Goal: Check status: Check status

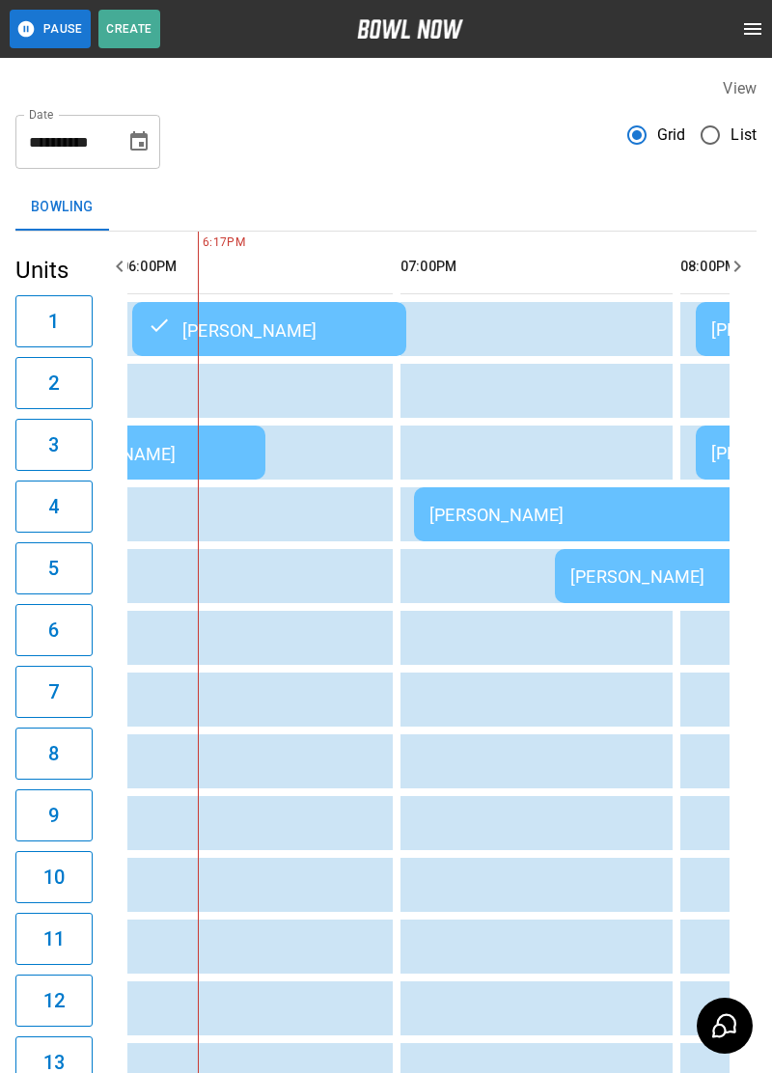
click at [581, 521] on div "[PERSON_NAME]" at bounding box center [691, 515] width 525 height 20
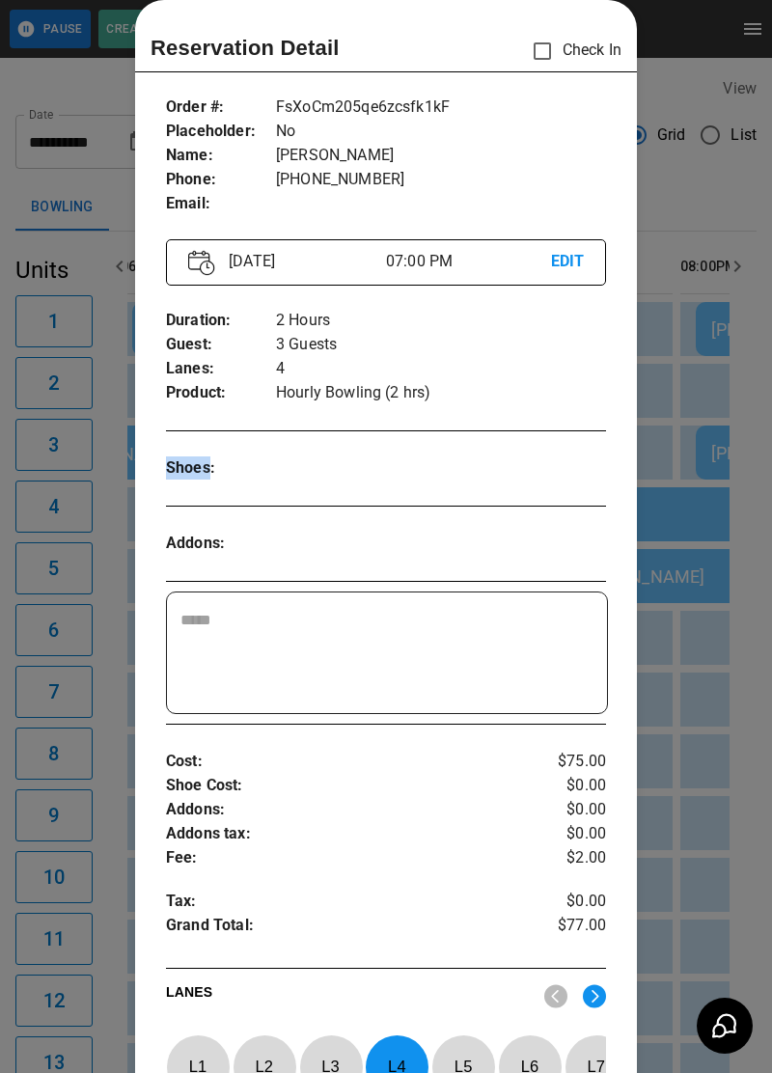
scroll to position [33, 0]
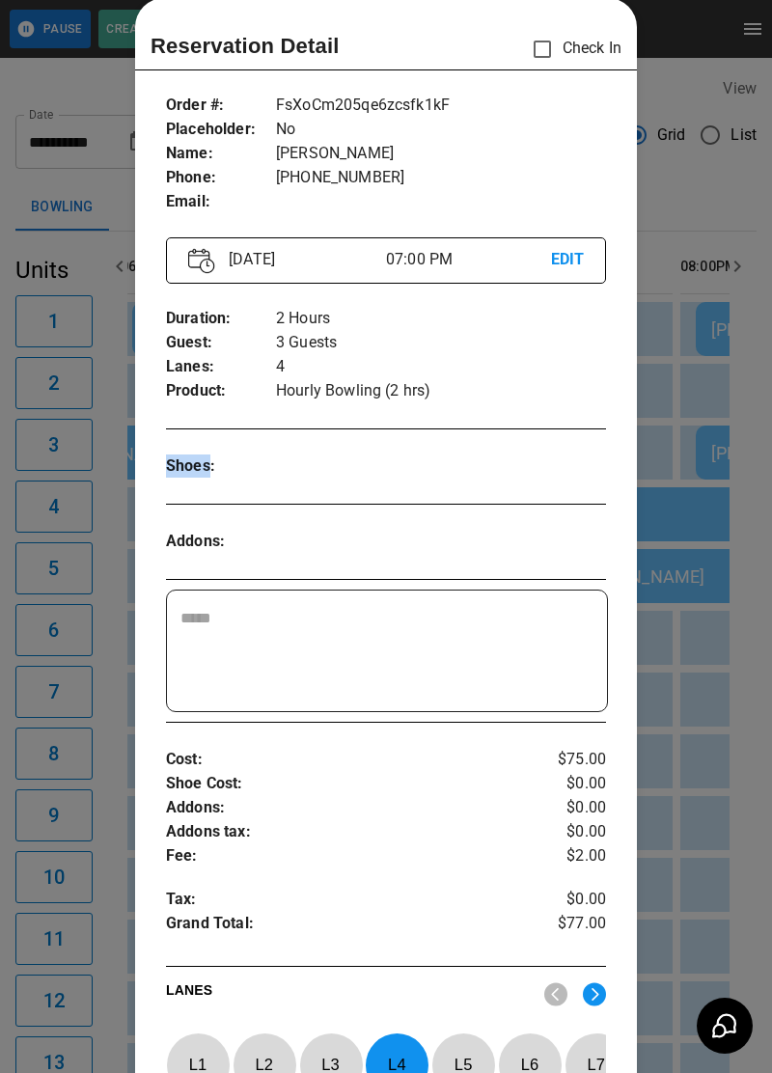
click at [520, 437] on div "Order # : Placeholder : Name : Phone : Email : FsXoCm205qe6zcsfk1kF No [PERSON_…" at bounding box center [386, 688] width 502 height 1220
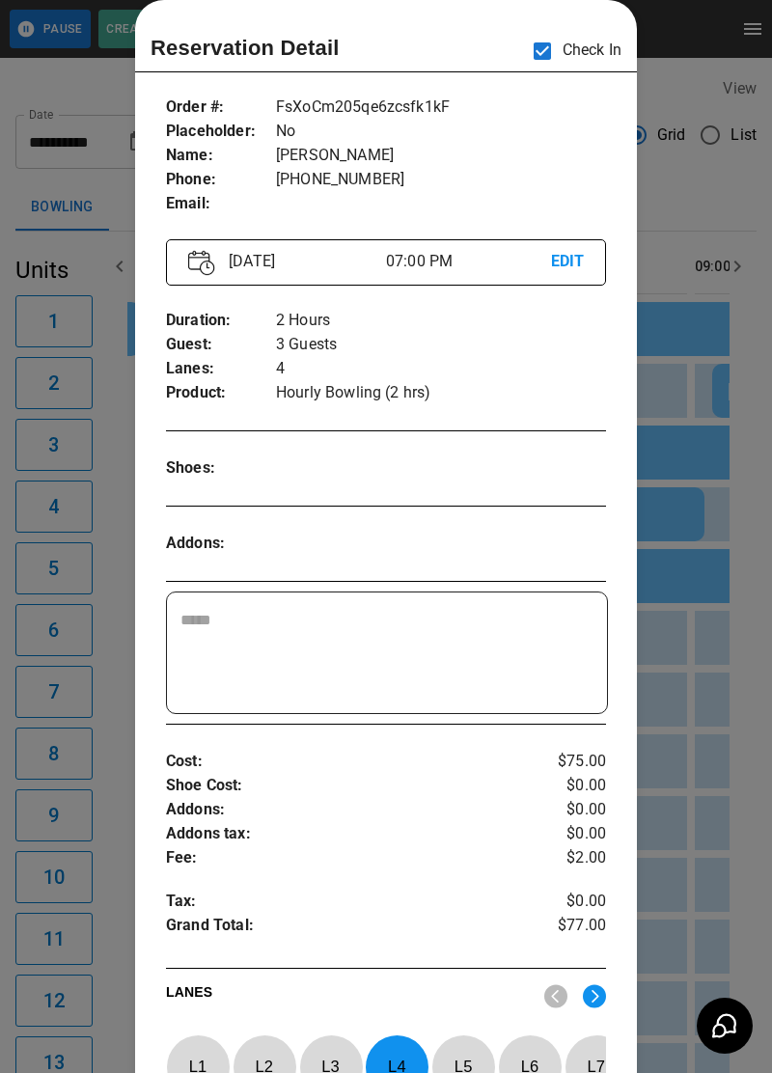
scroll to position [0, 1958]
click at [650, 625] on div at bounding box center [386, 536] width 772 height 1073
click at [700, 722] on td "sticky table" at bounding box center [673, 699] width 63 height 54
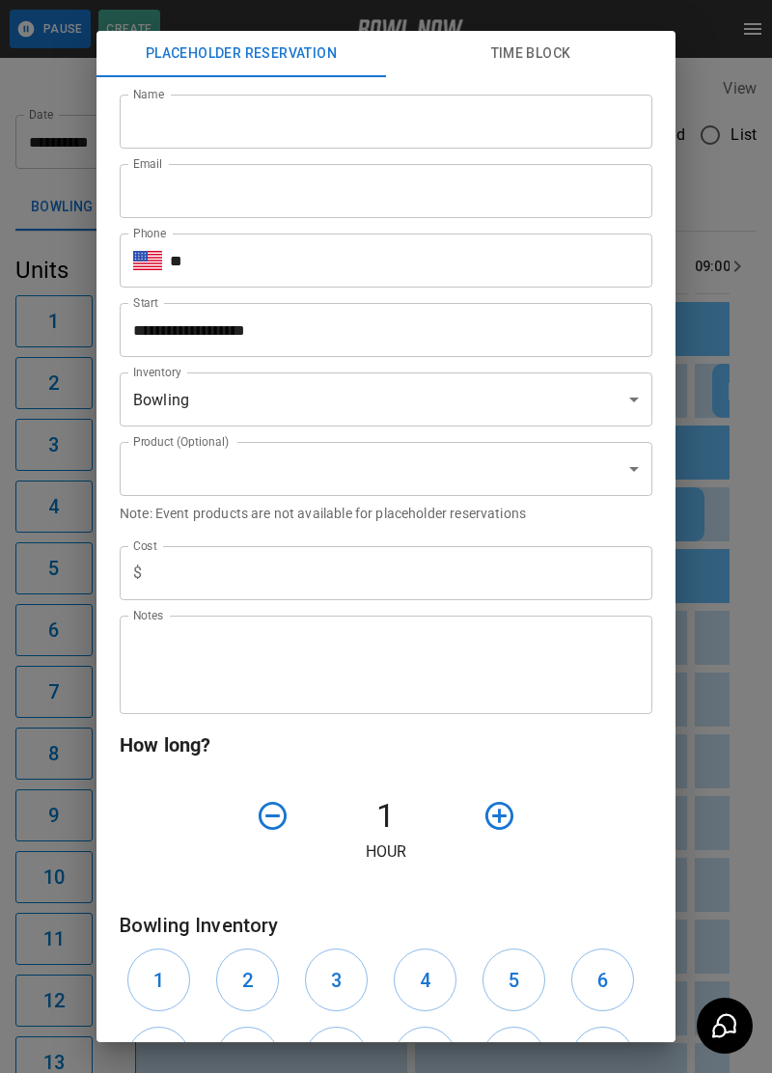
type input "**********"
click at [709, 781] on div "**********" at bounding box center [386, 536] width 772 height 1073
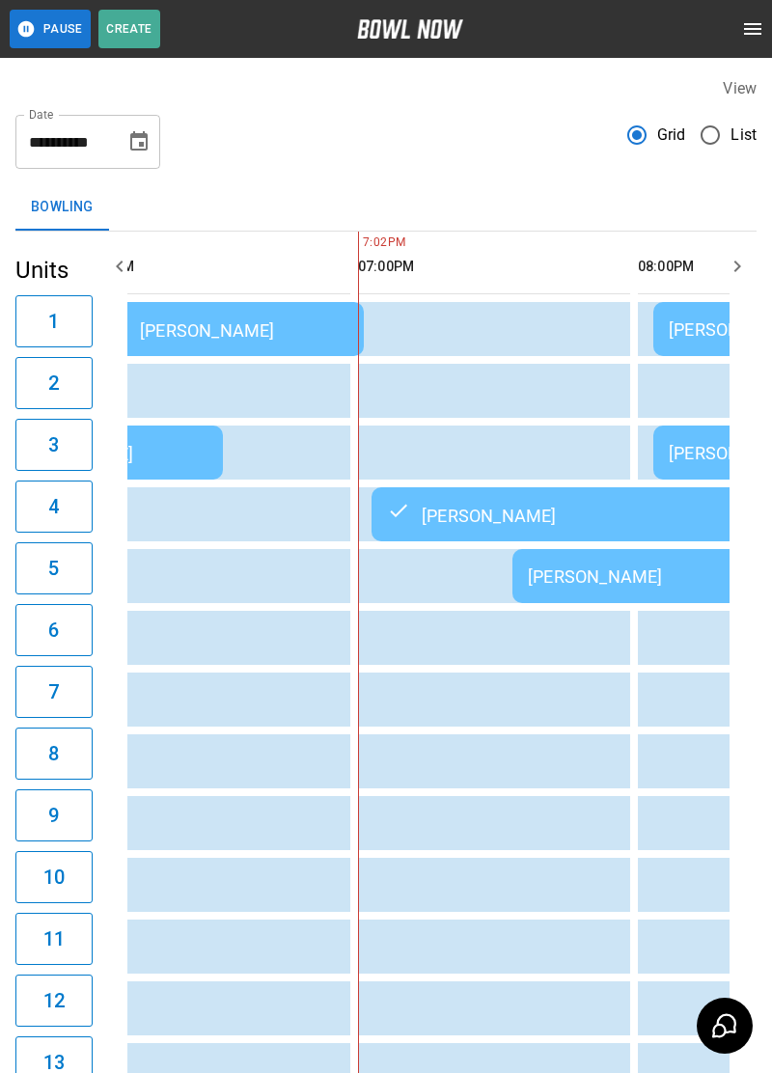
scroll to position [21, 0]
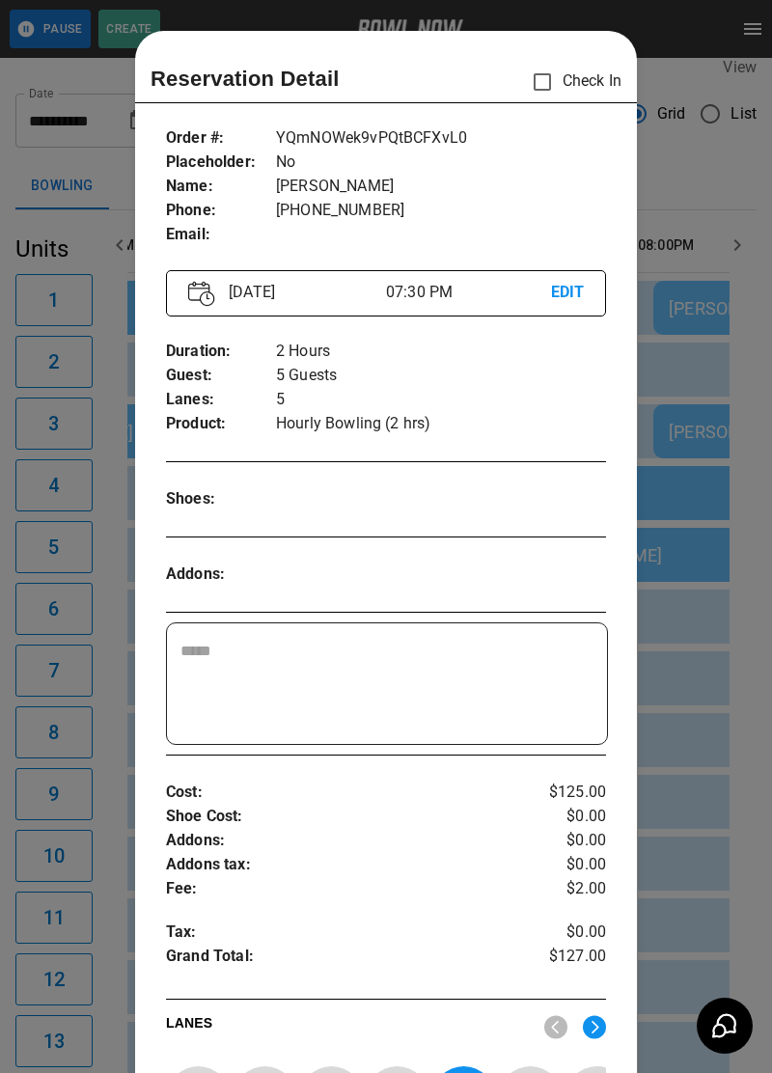
scroll to position [31, 0]
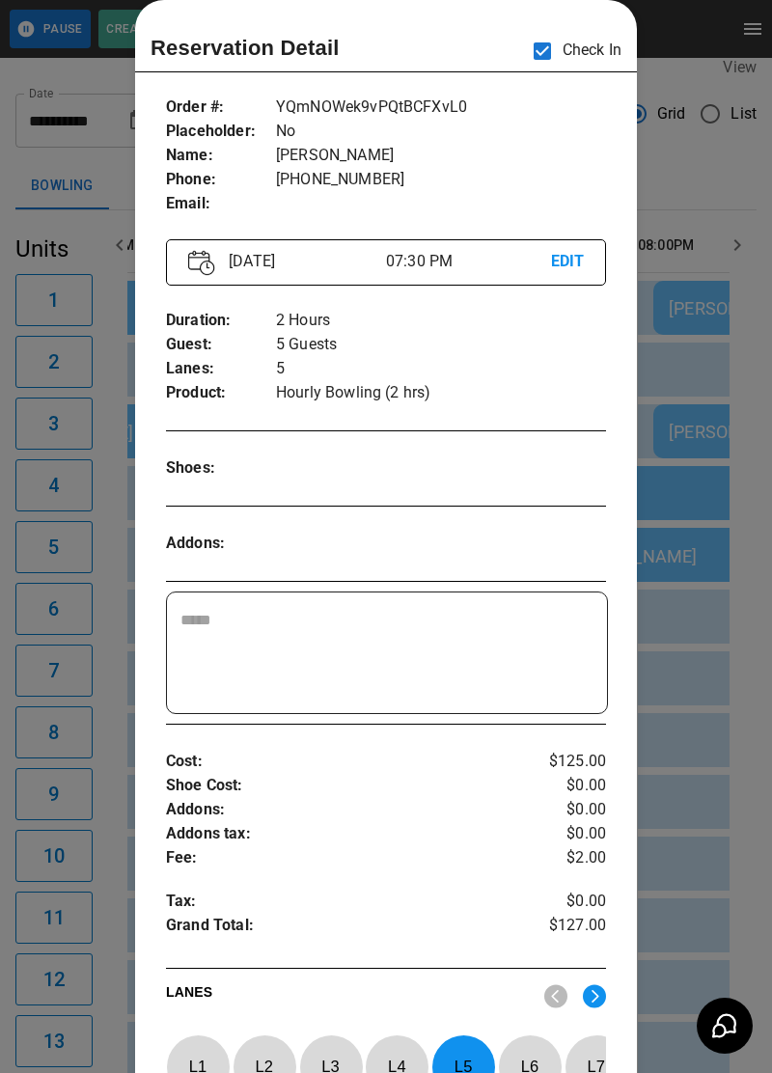
click at [687, 677] on div at bounding box center [386, 536] width 772 height 1073
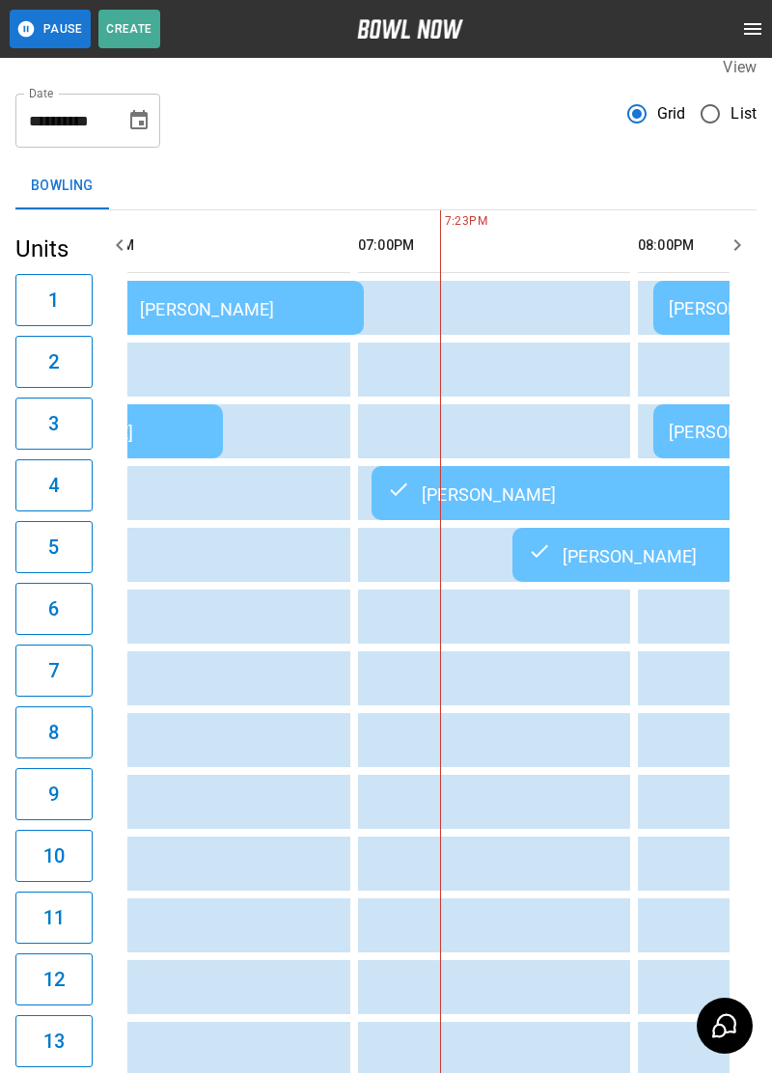
scroll to position [0, 2064]
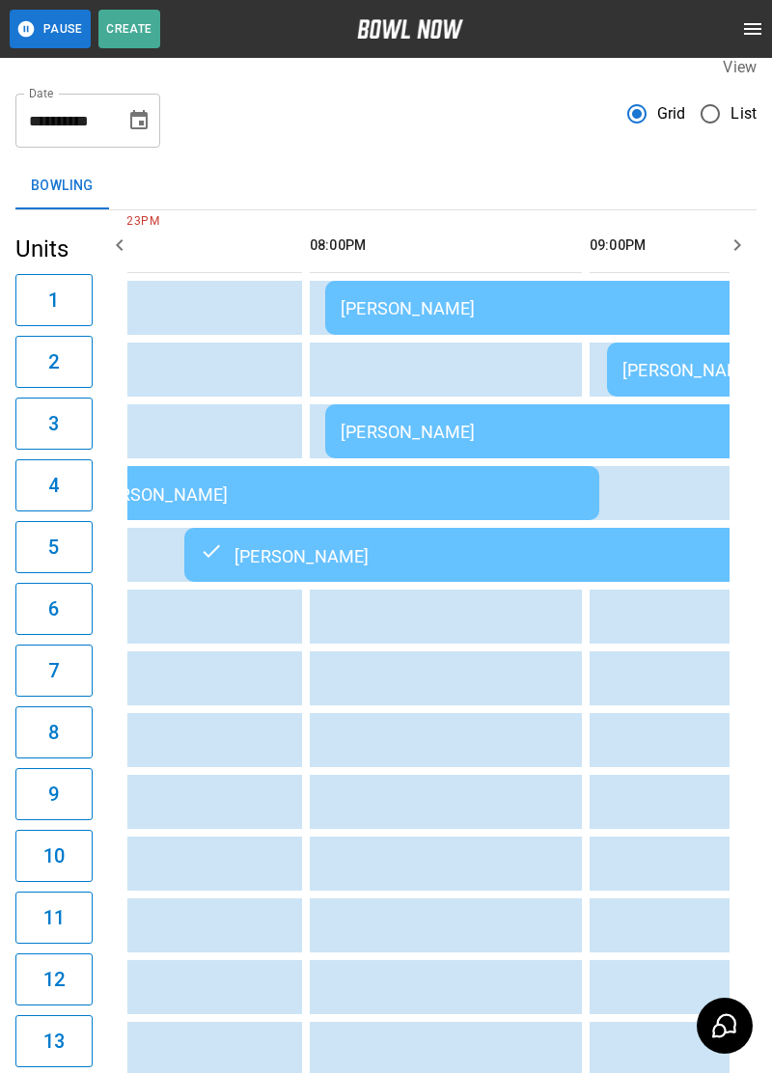
click at [588, 286] on td "[PERSON_NAME]" at bounding box center [603, 308] width 556 height 54
click at [598, 331] on td "[PERSON_NAME]" at bounding box center [603, 308] width 556 height 54
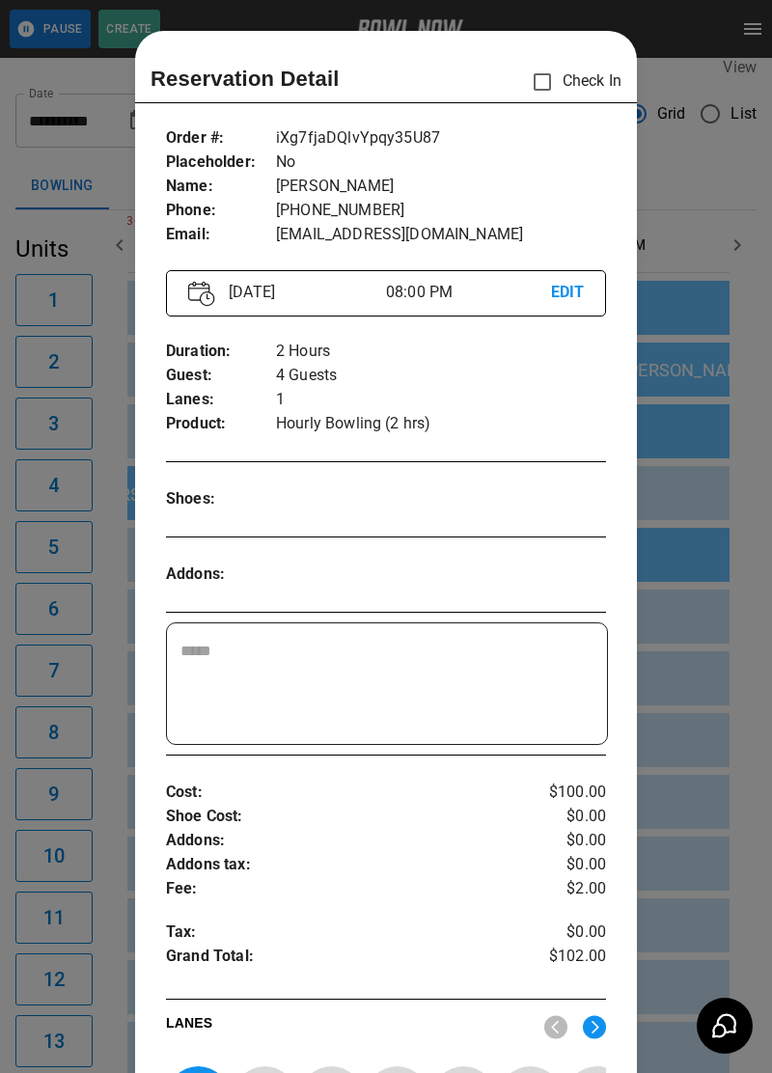
scroll to position [31, 0]
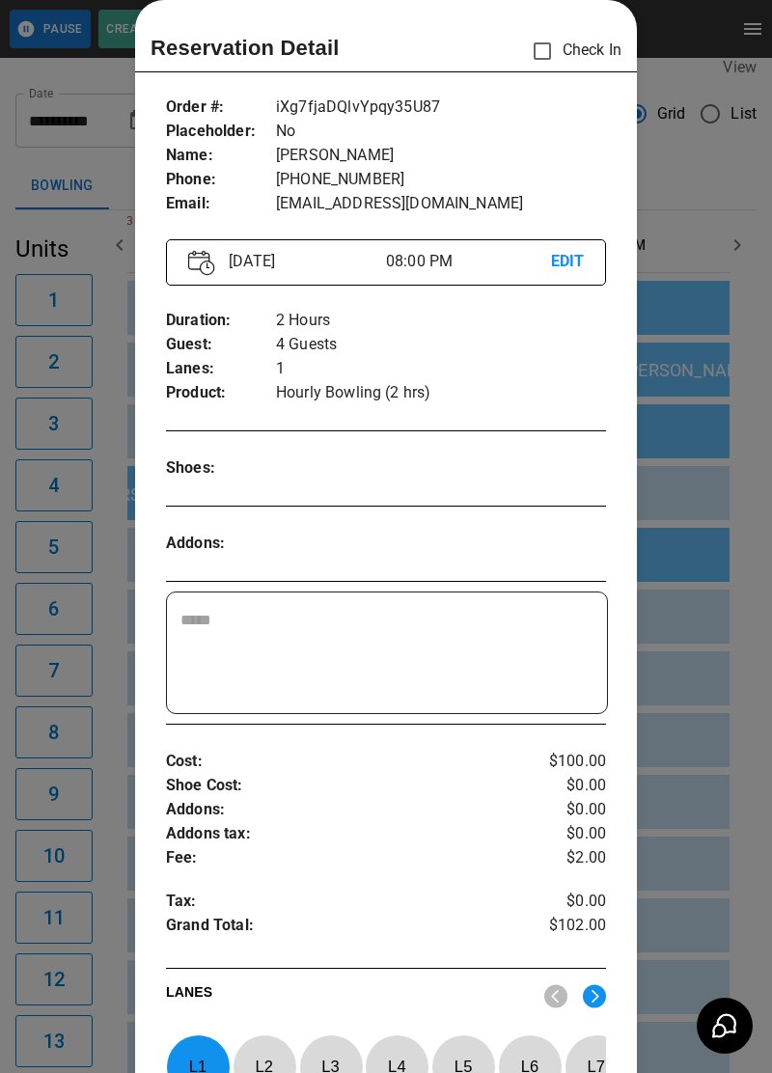
click at [699, 327] on div at bounding box center [386, 536] width 772 height 1073
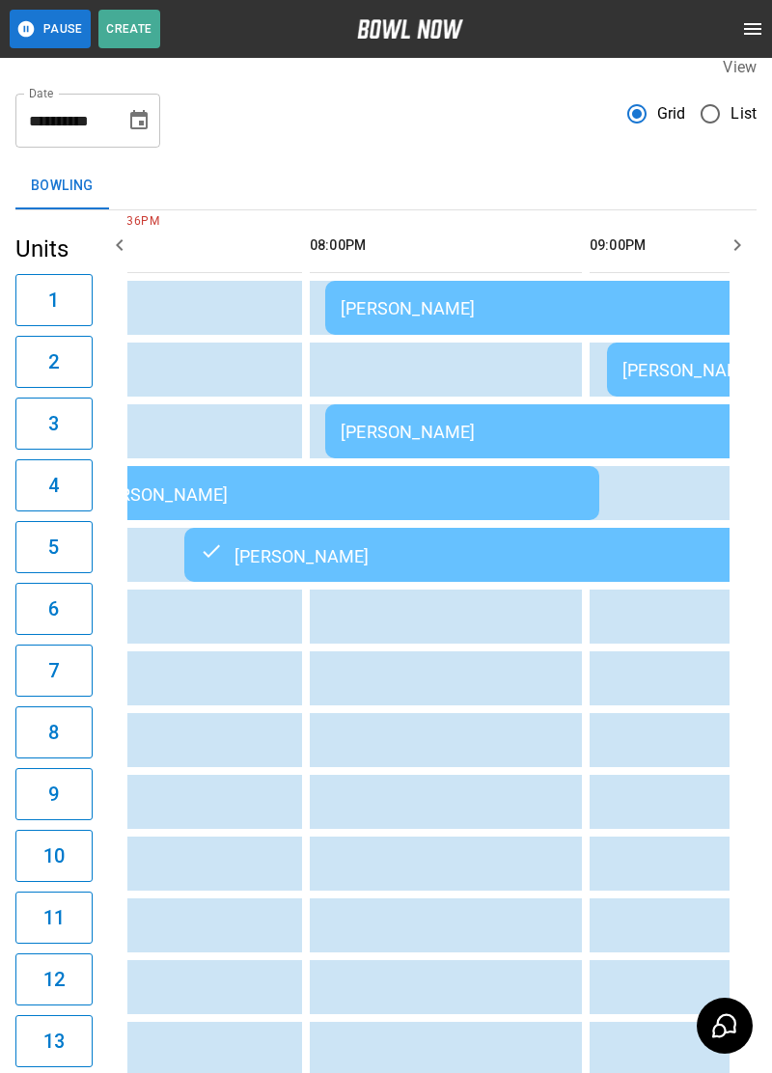
click at [584, 445] on td "[PERSON_NAME]" at bounding box center [603, 431] width 556 height 54
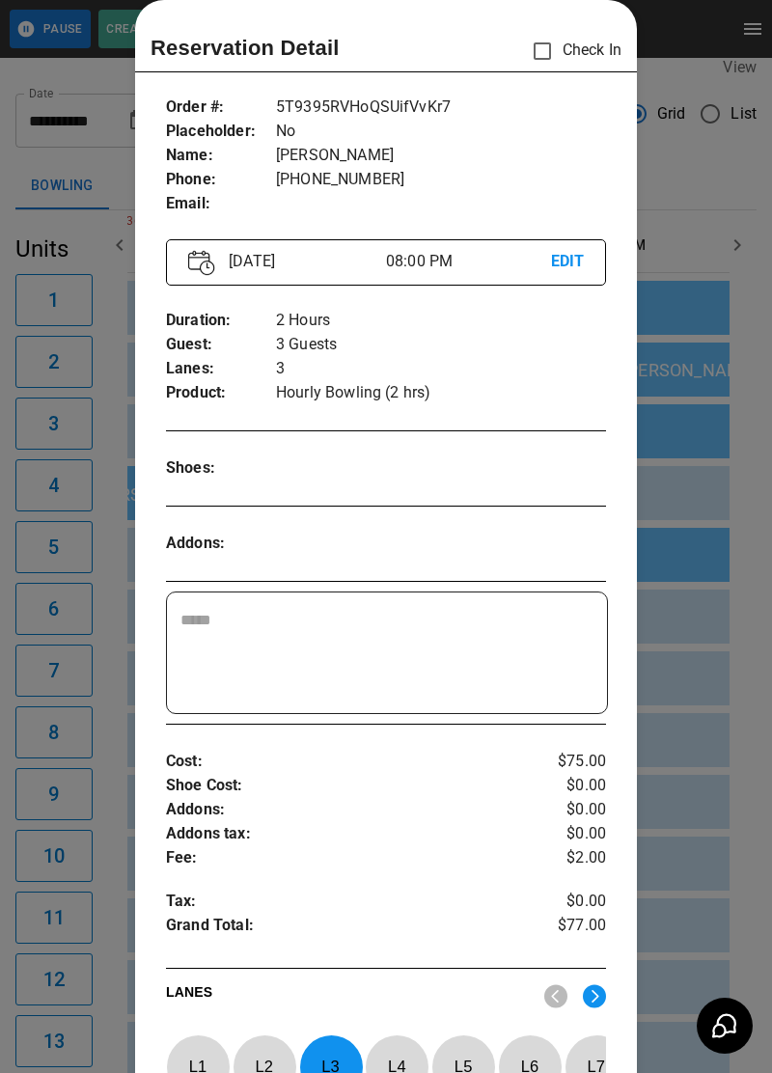
click at [709, 398] on div at bounding box center [386, 536] width 772 height 1073
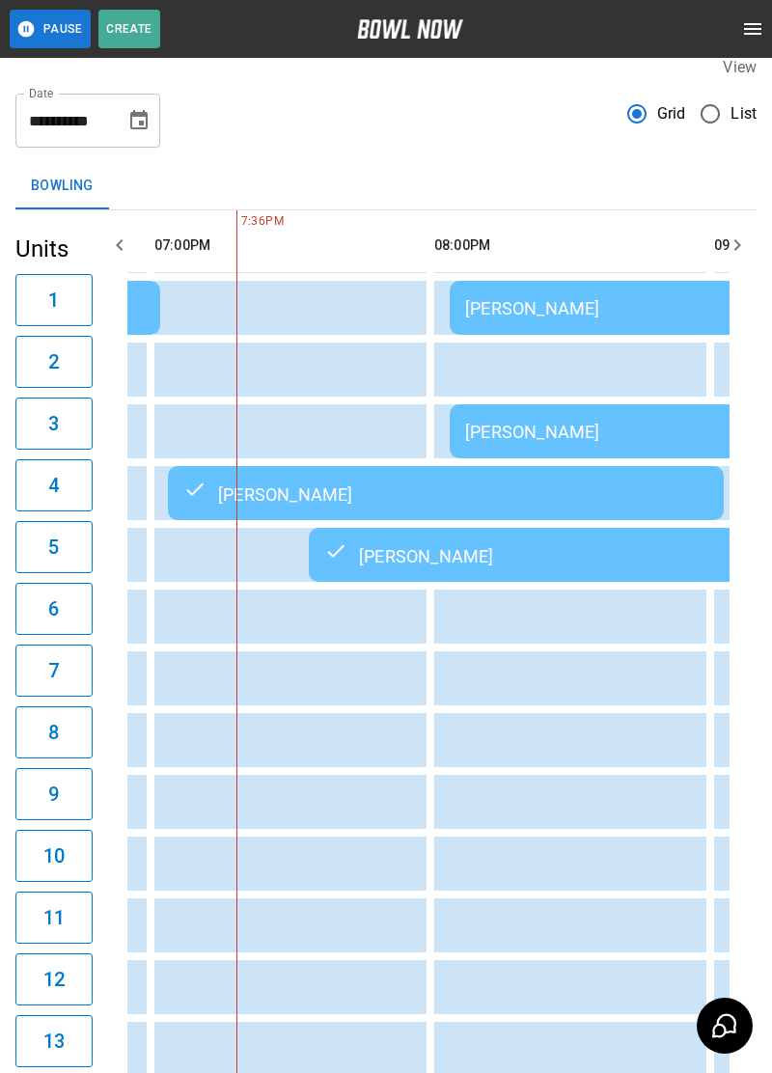
scroll to position [0, 2032]
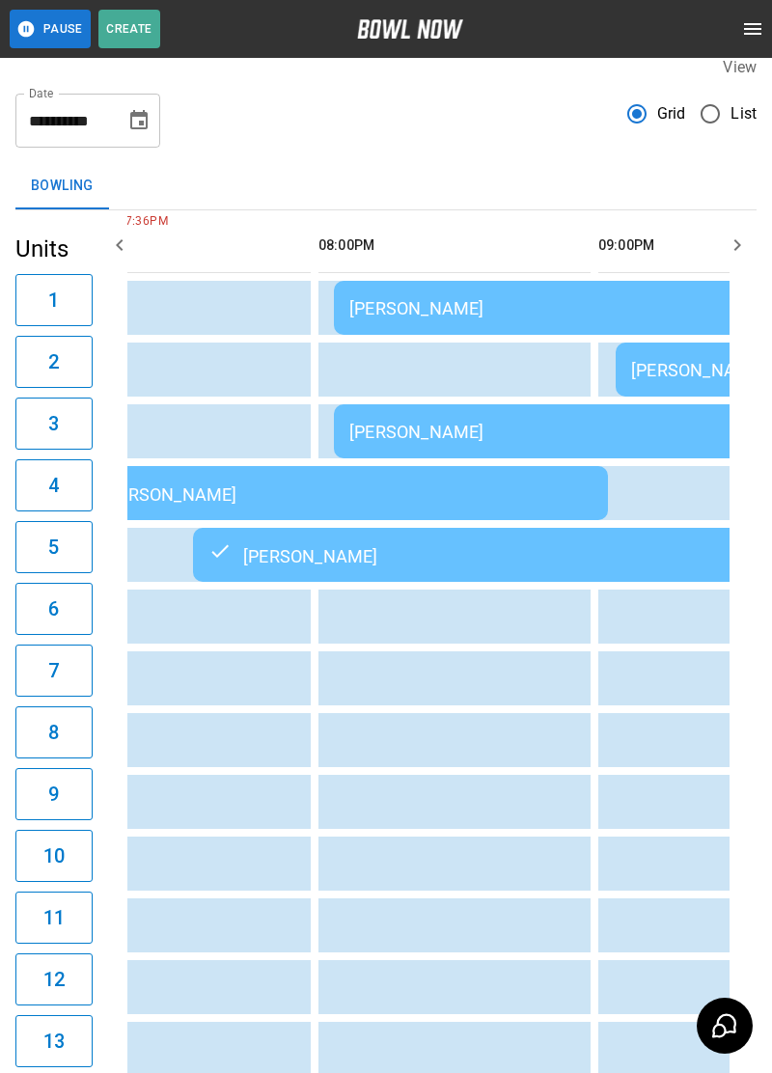
click at [685, 379] on div "[PERSON_NAME]" at bounding box center [752, 370] width 243 height 20
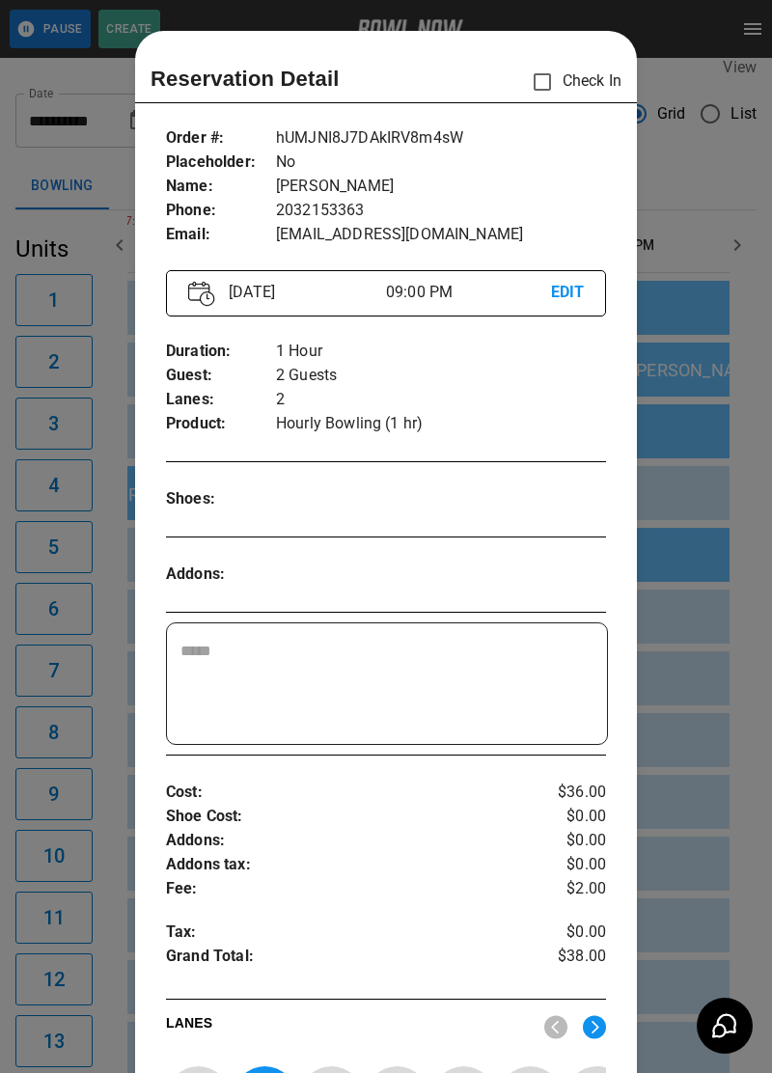
scroll to position [31, 0]
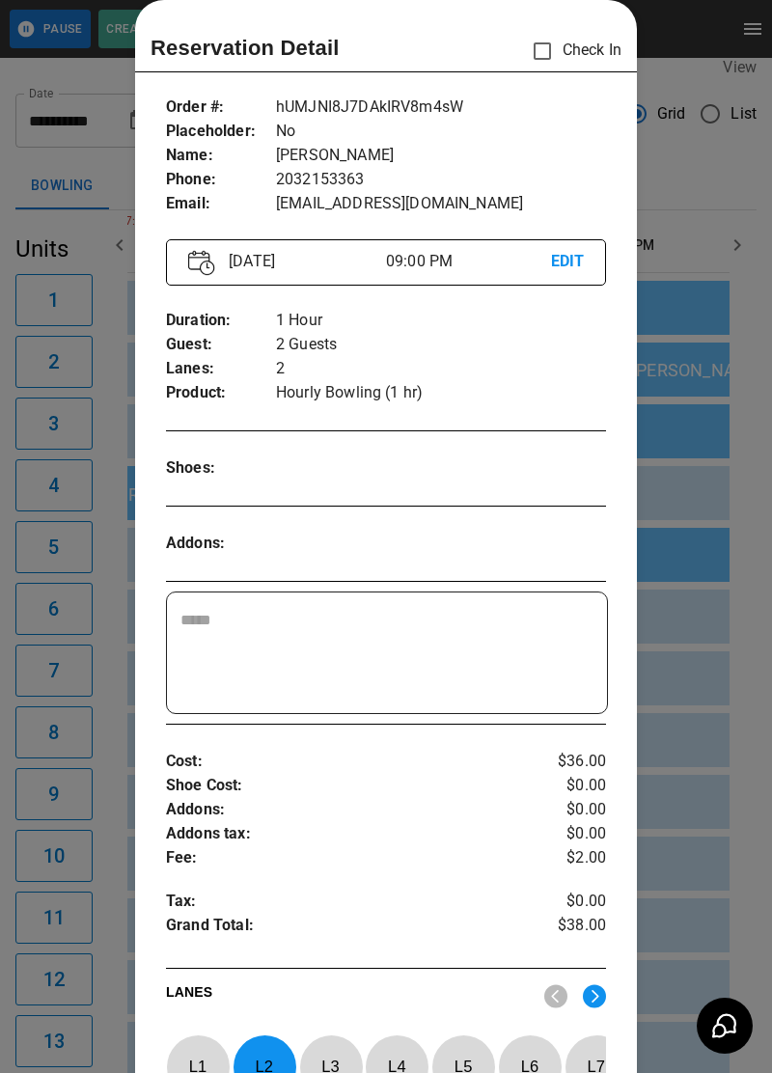
click at [702, 716] on div at bounding box center [386, 536] width 772 height 1073
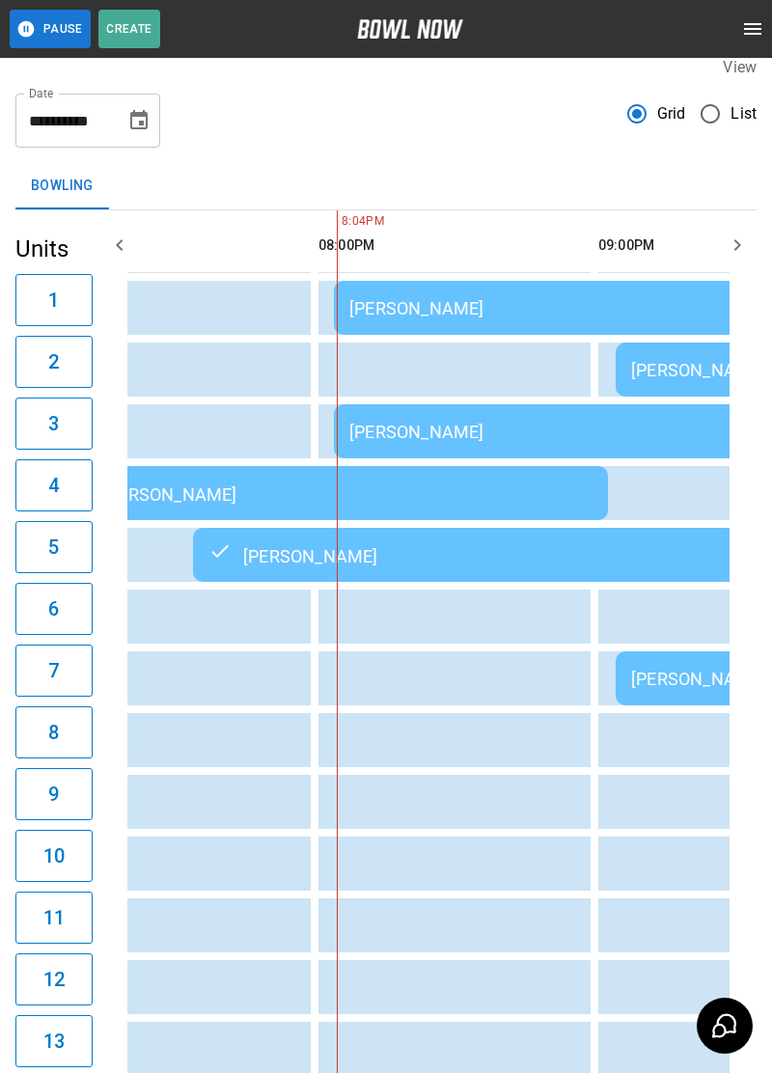
scroll to position [0, 2238]
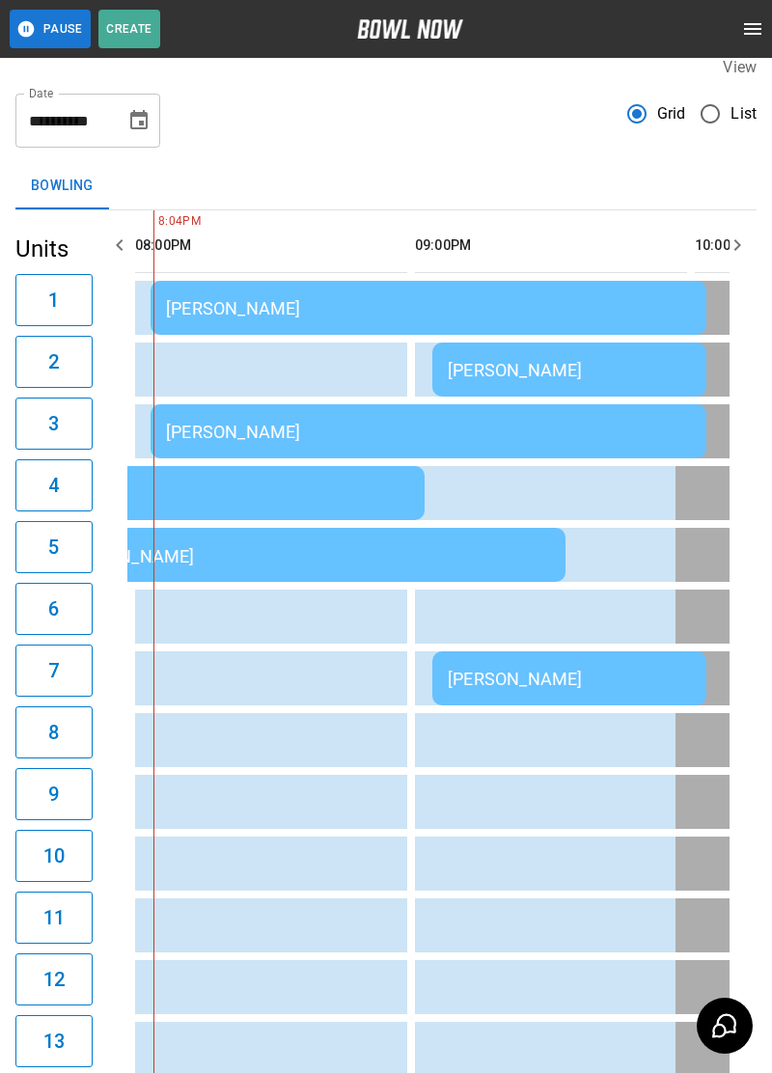
click at [517, 307] on div "[PERSON_NAME]" at bounding box center [428, 308] width 525 height 20
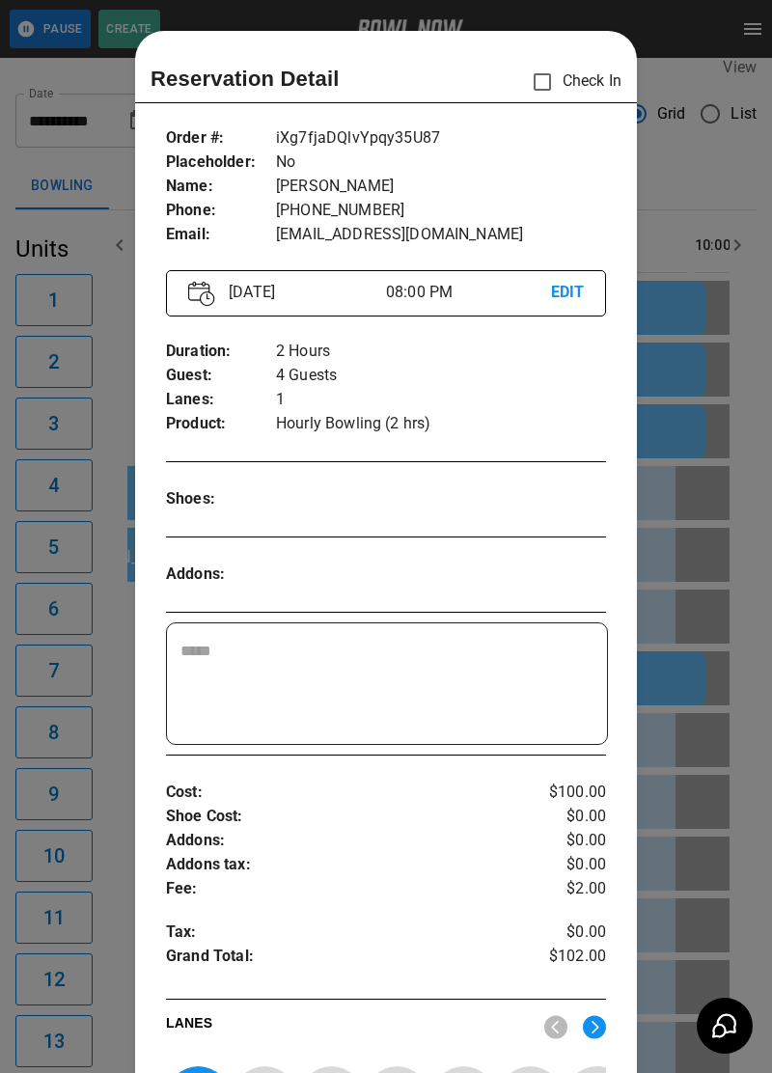
scroll to position [31, 0]
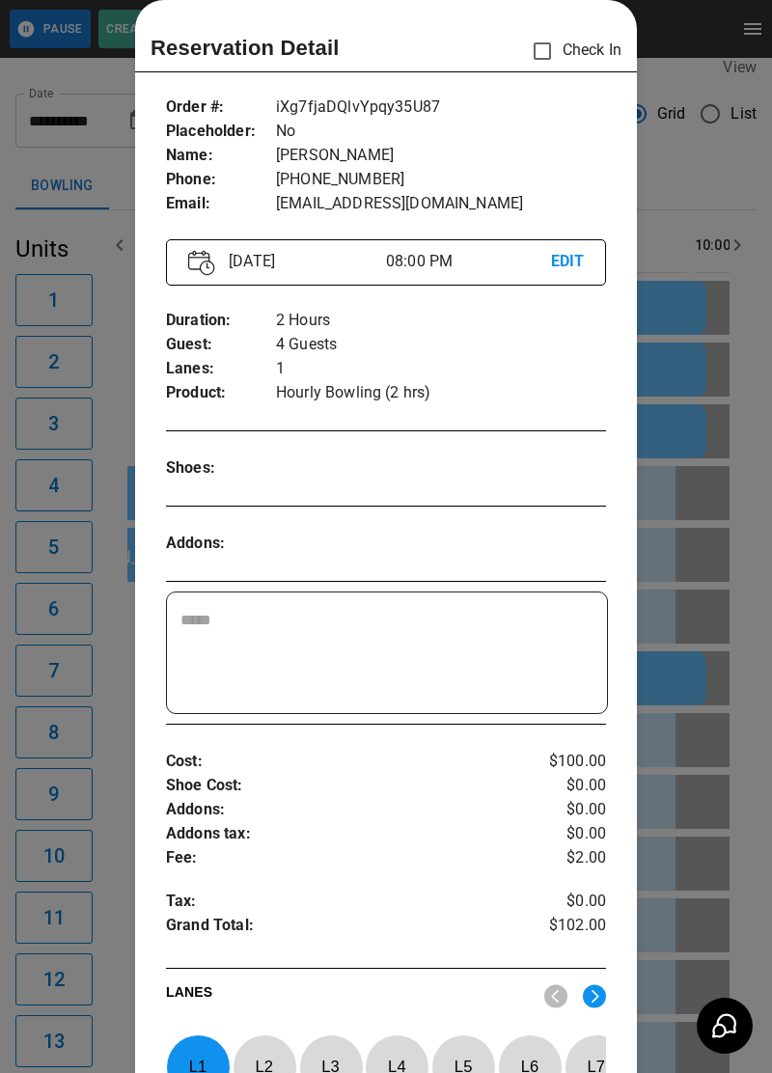
click at [712, 205] on div at bounding box center [386, 536] width 772 height 1073
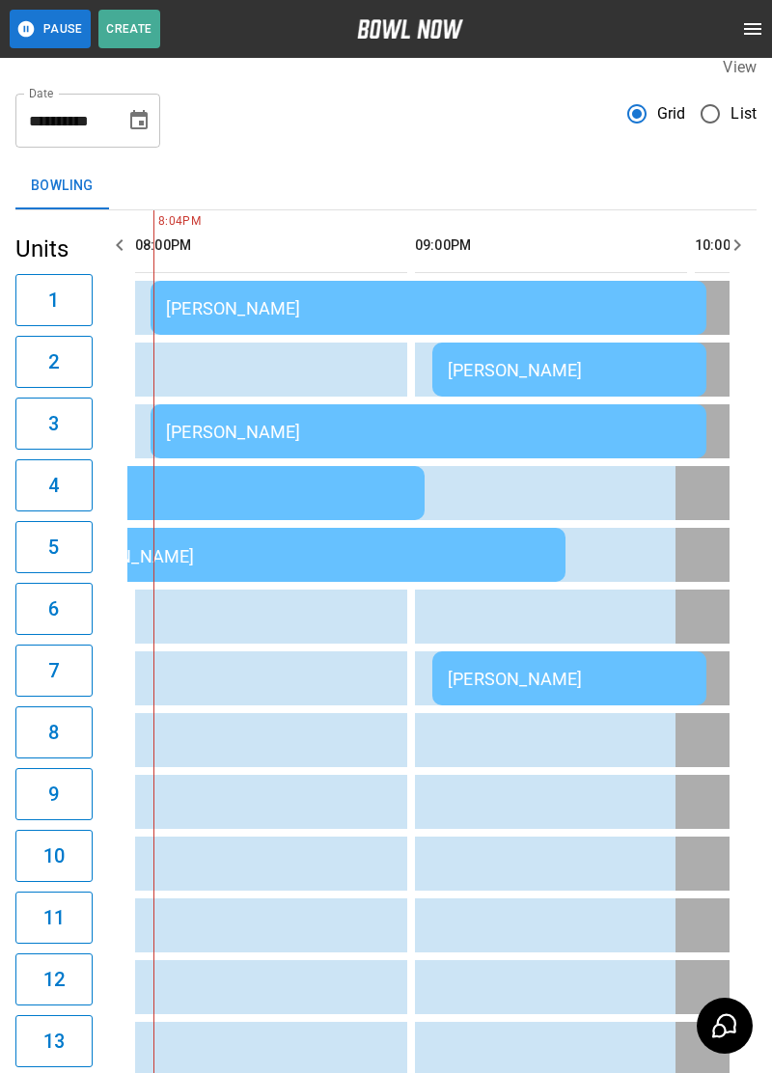
click at [364, 438] on div "[PERSON_NAME]" at bounding box center [428, 432] width 525 height 20
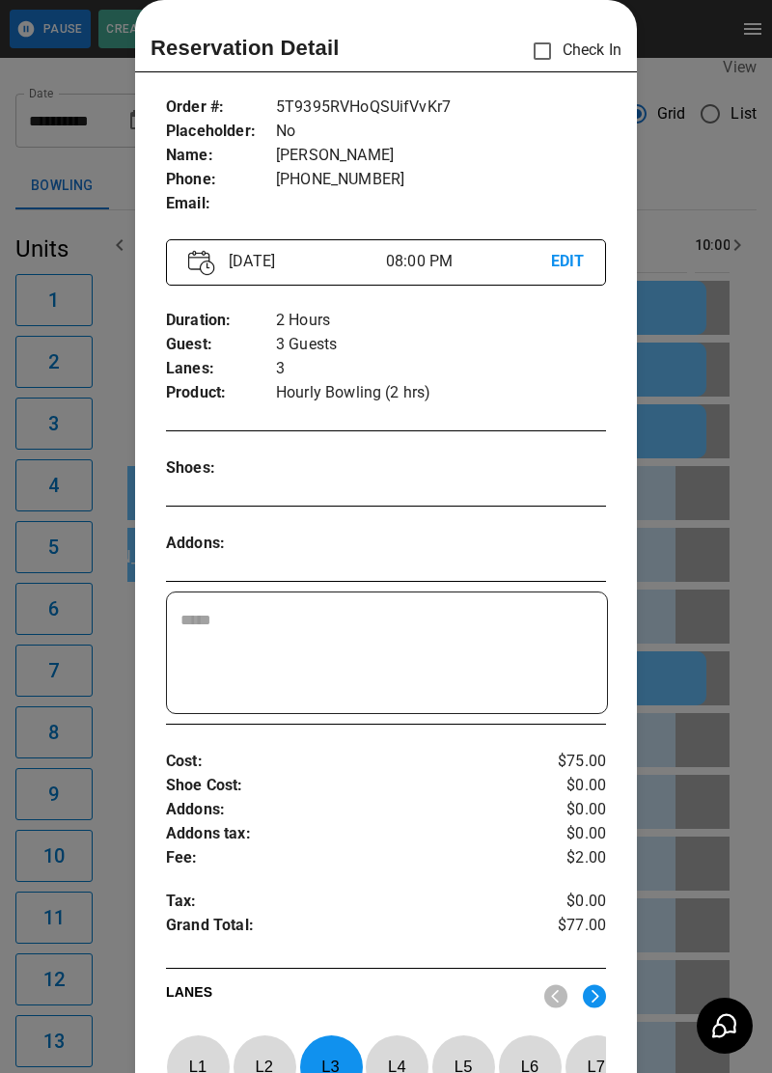
click at [659, 348] on div at bounding box center [386, 536] width 772 height 1073
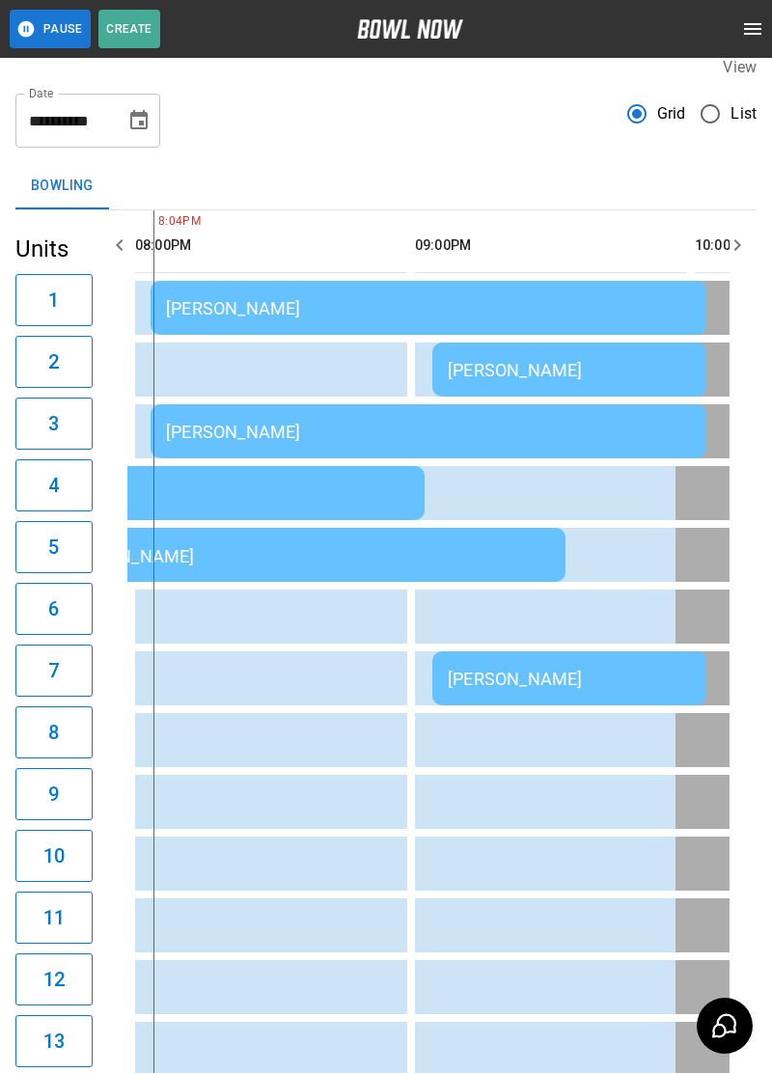
click at [568, 320] on td "[PERSON_NAME]" at bounding box center [428, 308] width 556 height 54
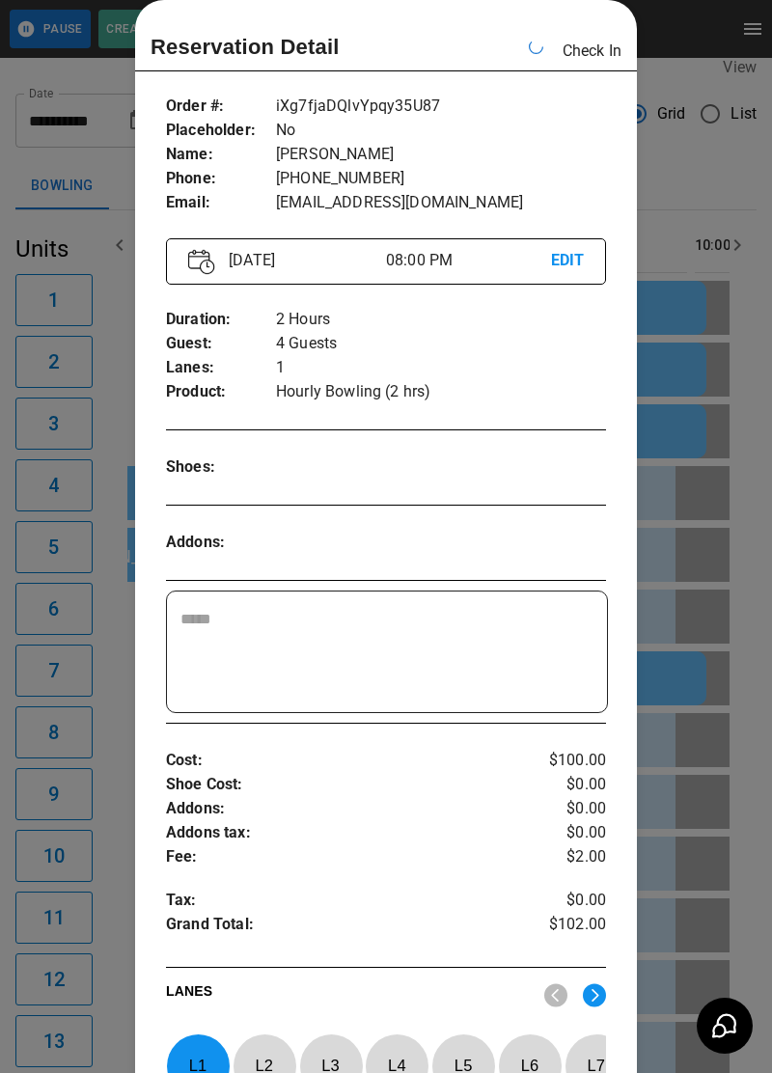
click at [562, 48] on p "Check In" at bounding box center [591, 51] width 59 height 23
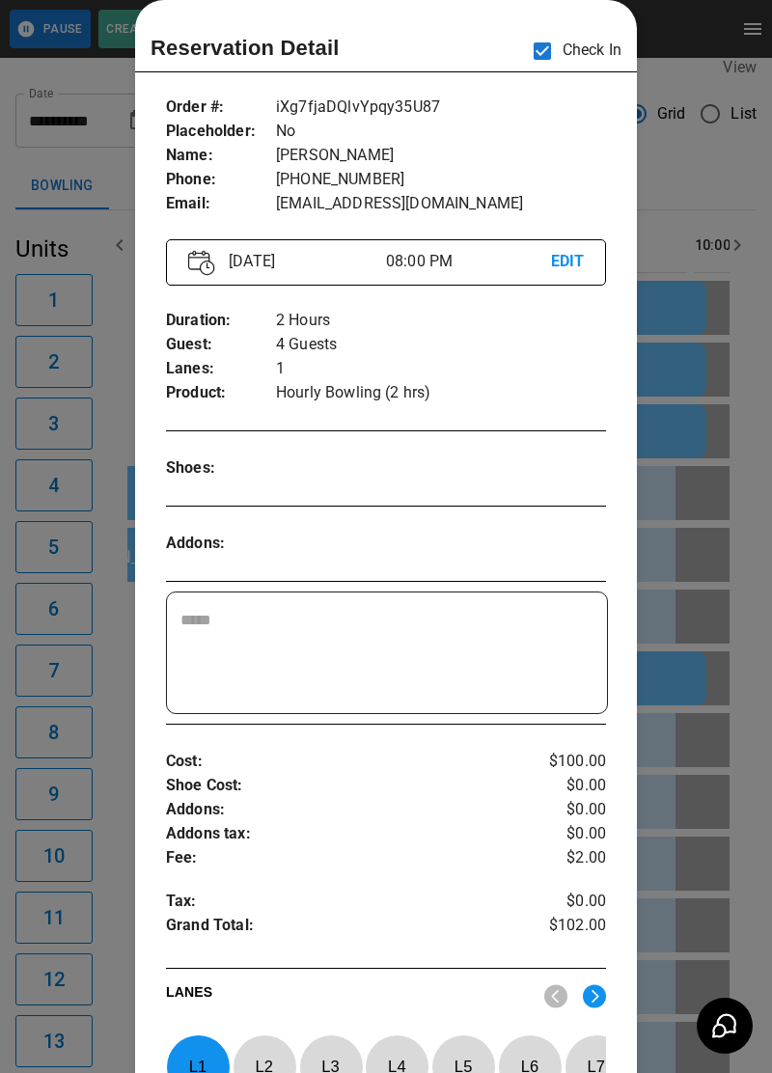
click at [738, 247] on div at bounding box center [386, 536] width 772 height 1073
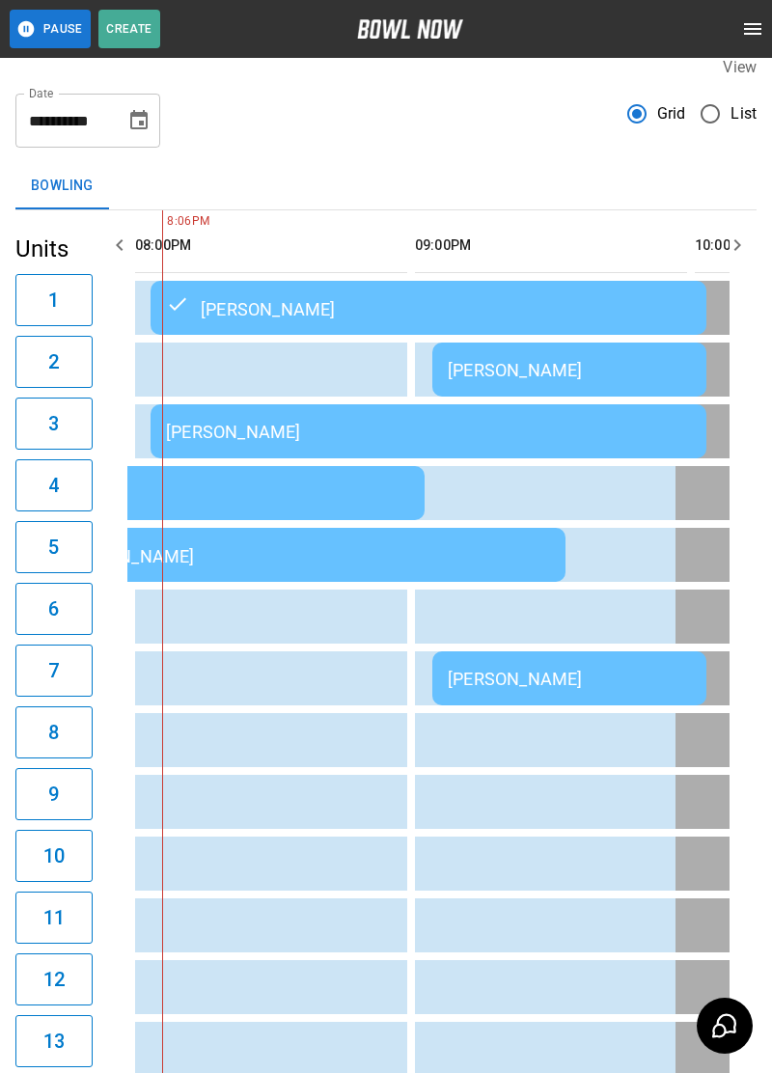
click at [472, 434] on div "[PERSON_NAME]" at bounding box center [428, 432] width 525 height 20
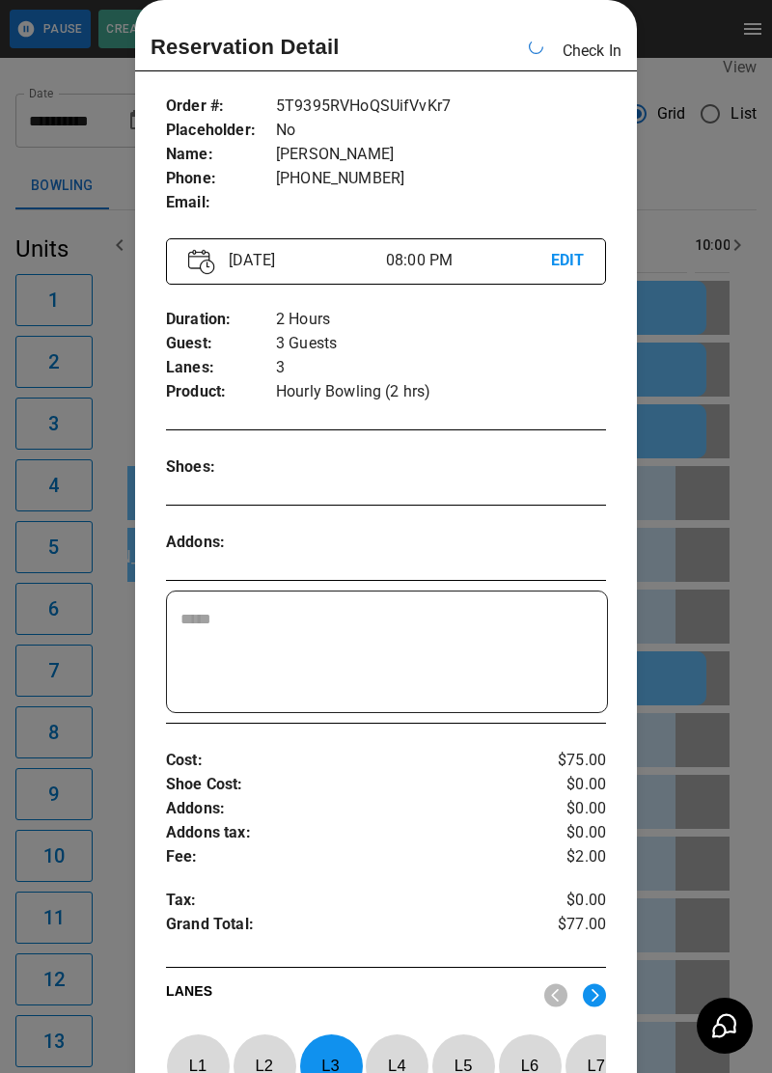
click at [547, 107] on p "5T9395RVHoQSUifVvKr7" at bounding box center [441, 107] width 330 height 24
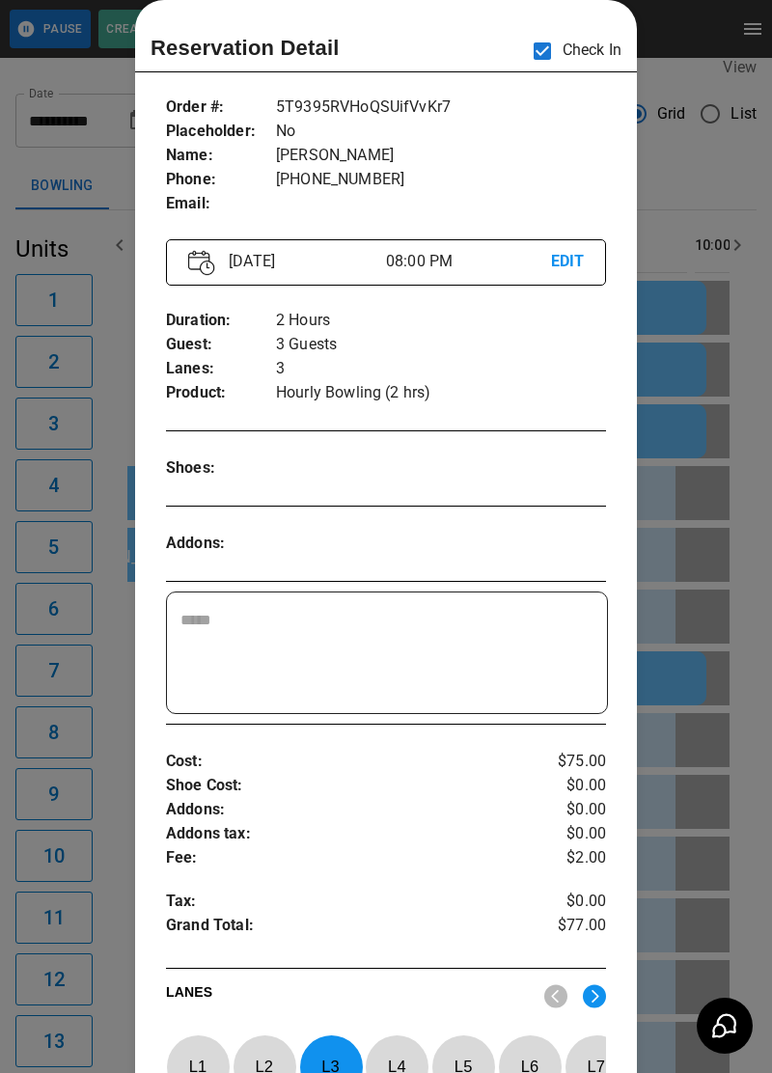
click at [701, 539] on div at bounding box center [386, 536] width 772 height 1073
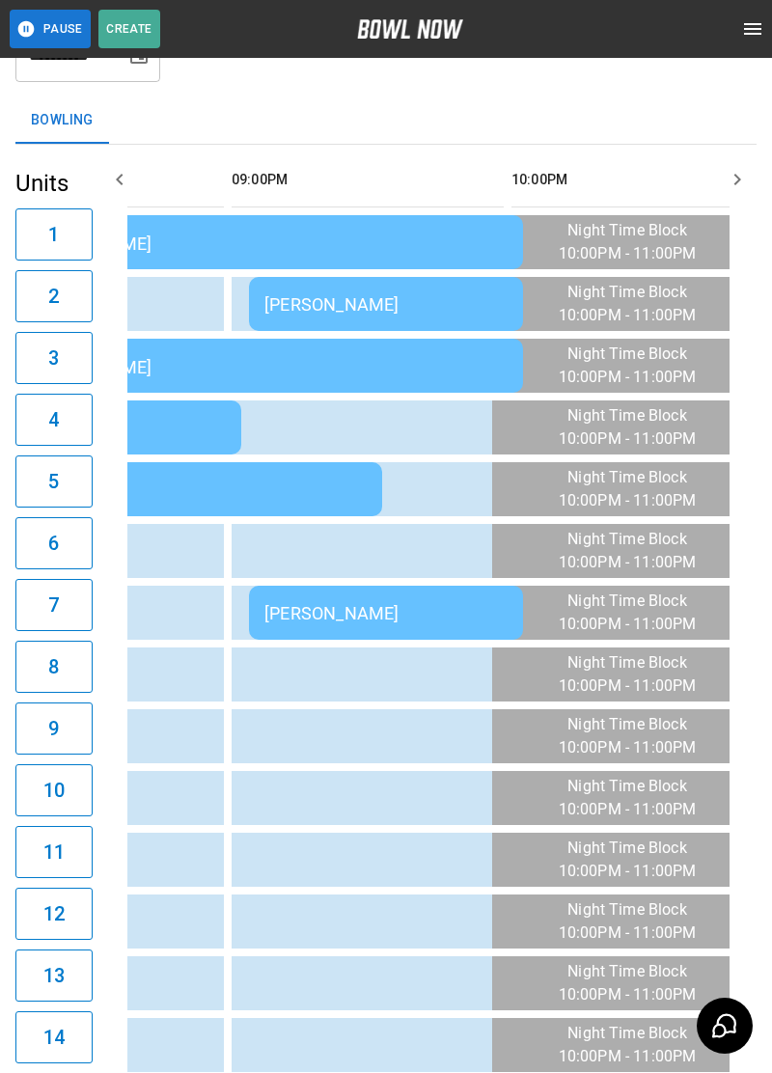
scroll to position [97, 0]
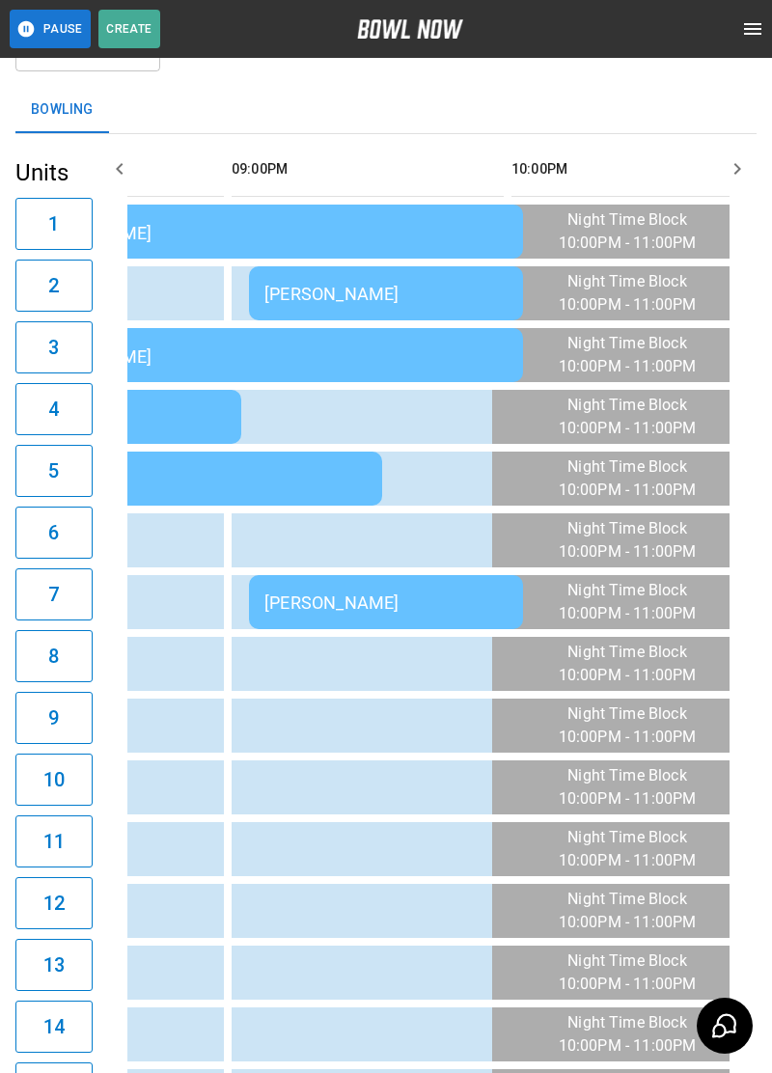
click at [394, 613] on div "[PERSON_NAME]" at bounding box center [385, 602] width 243 height 20
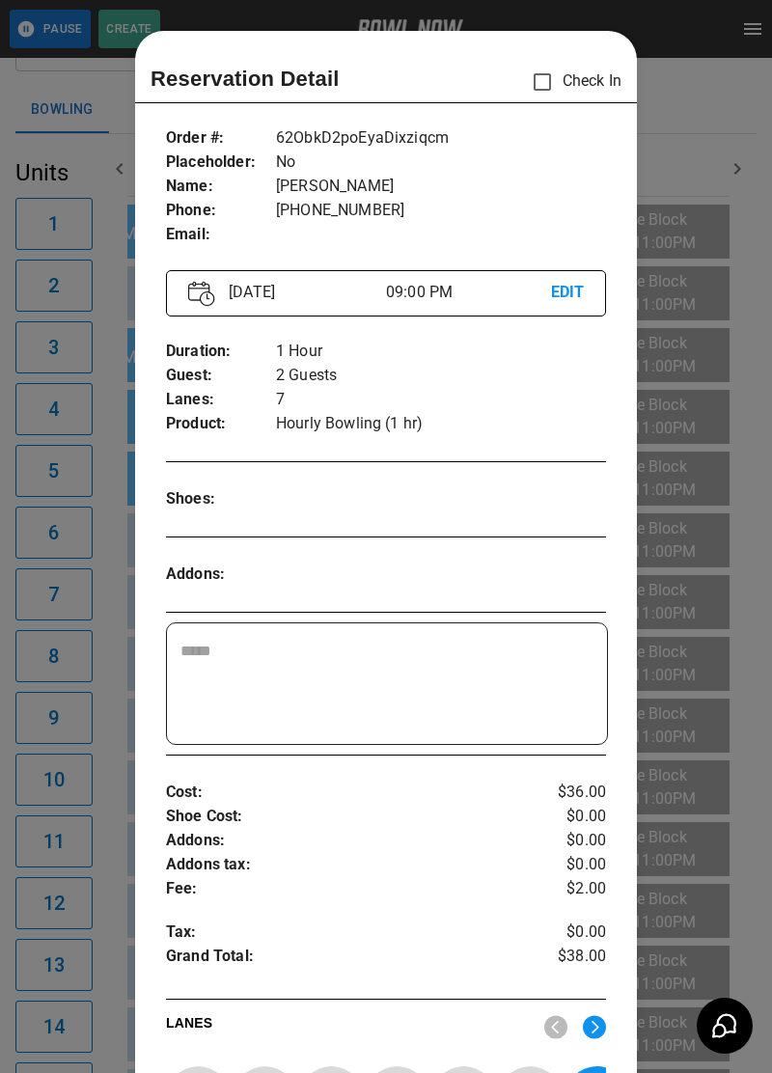
scroll to position [31, 0]
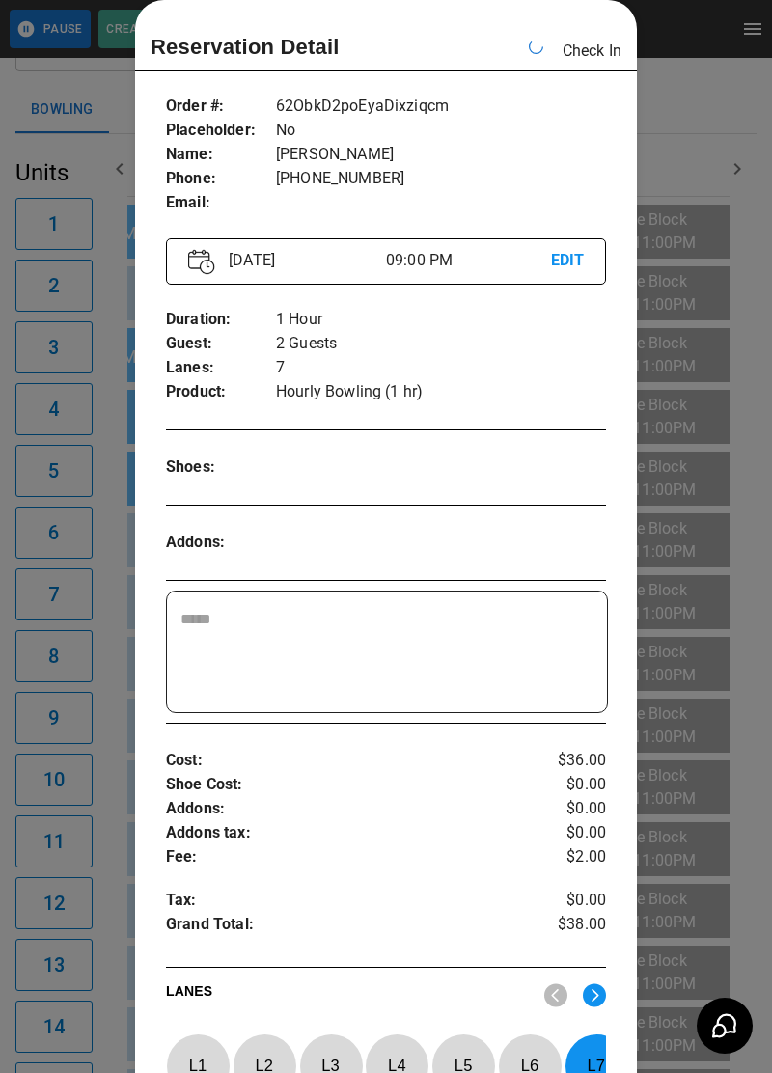
click at [545, 51] on div "Reservation Detail Check In" at bounding box center [385, 51] width 471 height 40
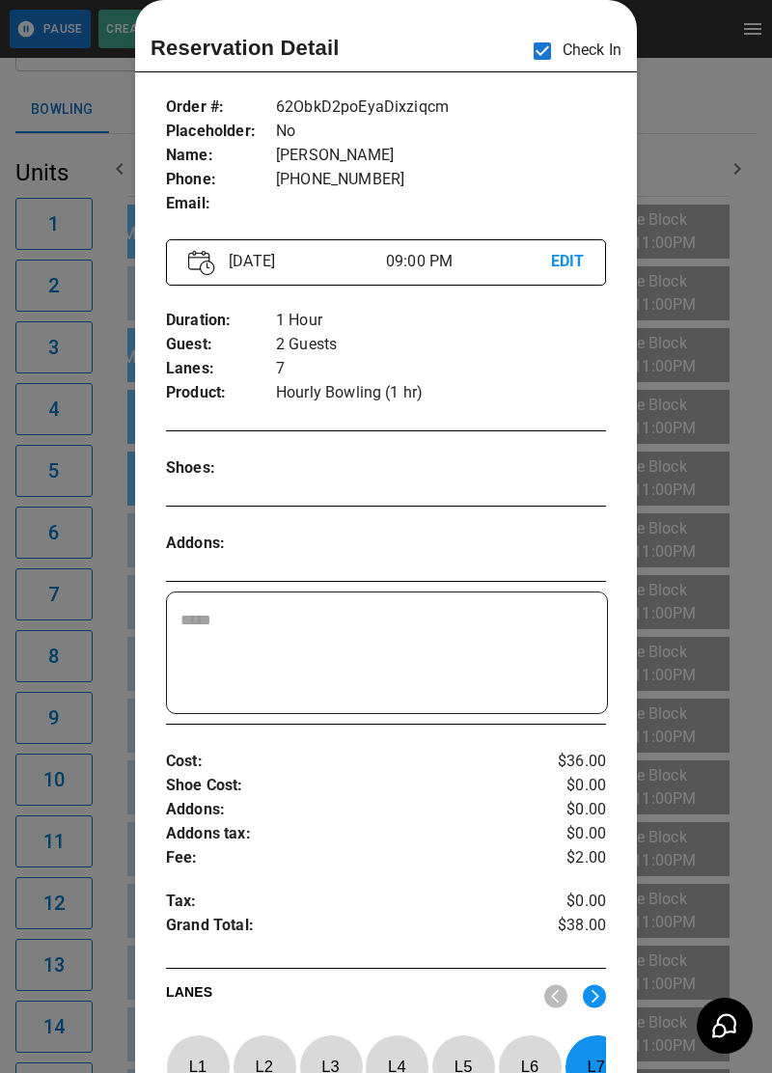
click at [752, 447] on div at bounding box center [386, 536] width 772 height 1073
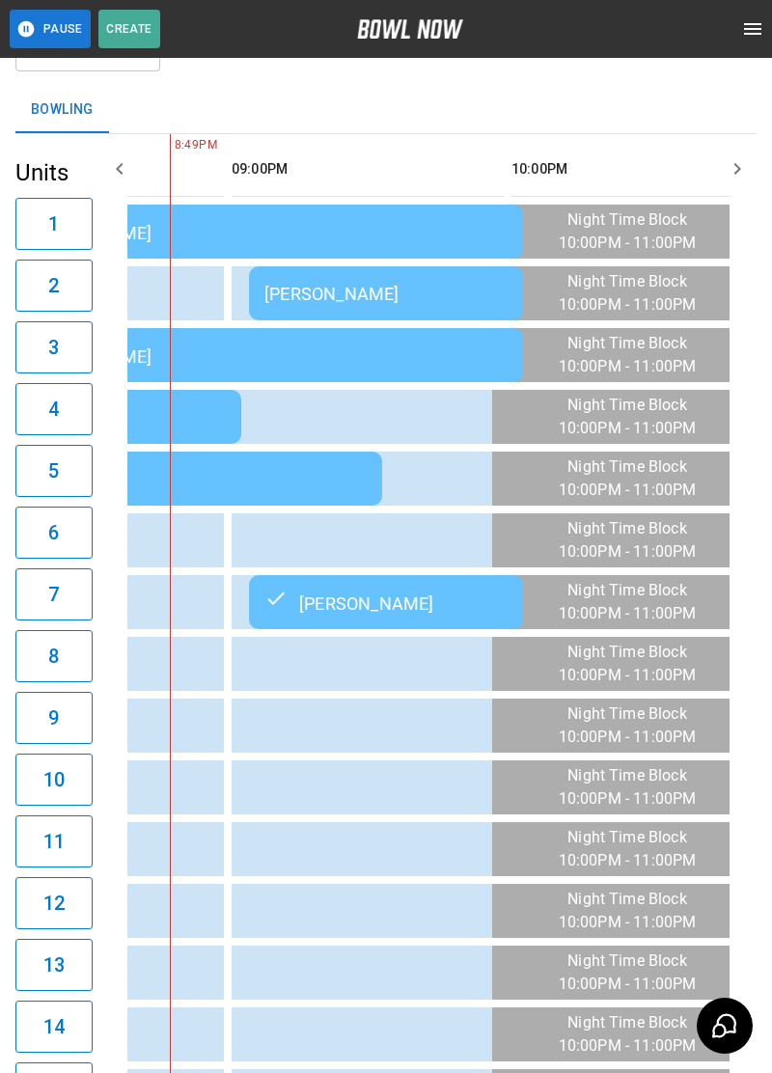
click at [409, 299] on div "[PERSON_NAME]" at bounding box center [385, 294] width 243 height 20
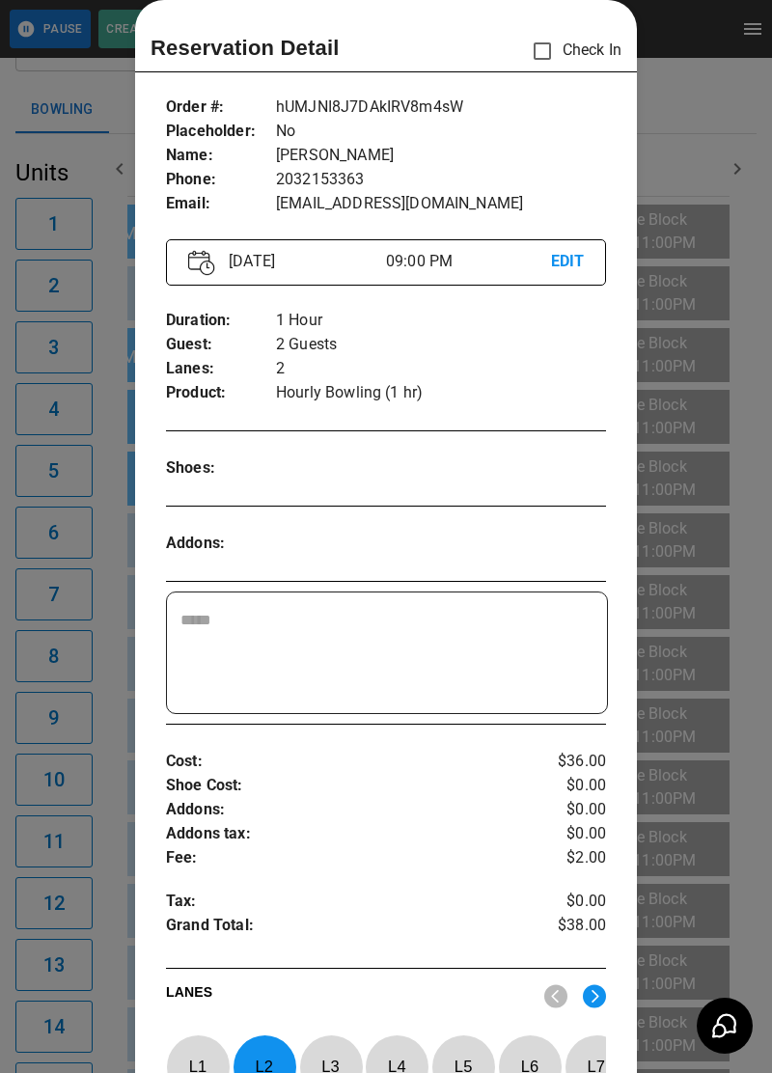
click at [564, 50] on p "Check In" at bounding box center [571, 51] width 99 height 41
click at [700, 637] on div at bounding box center [386, 536] width 772 height 1073
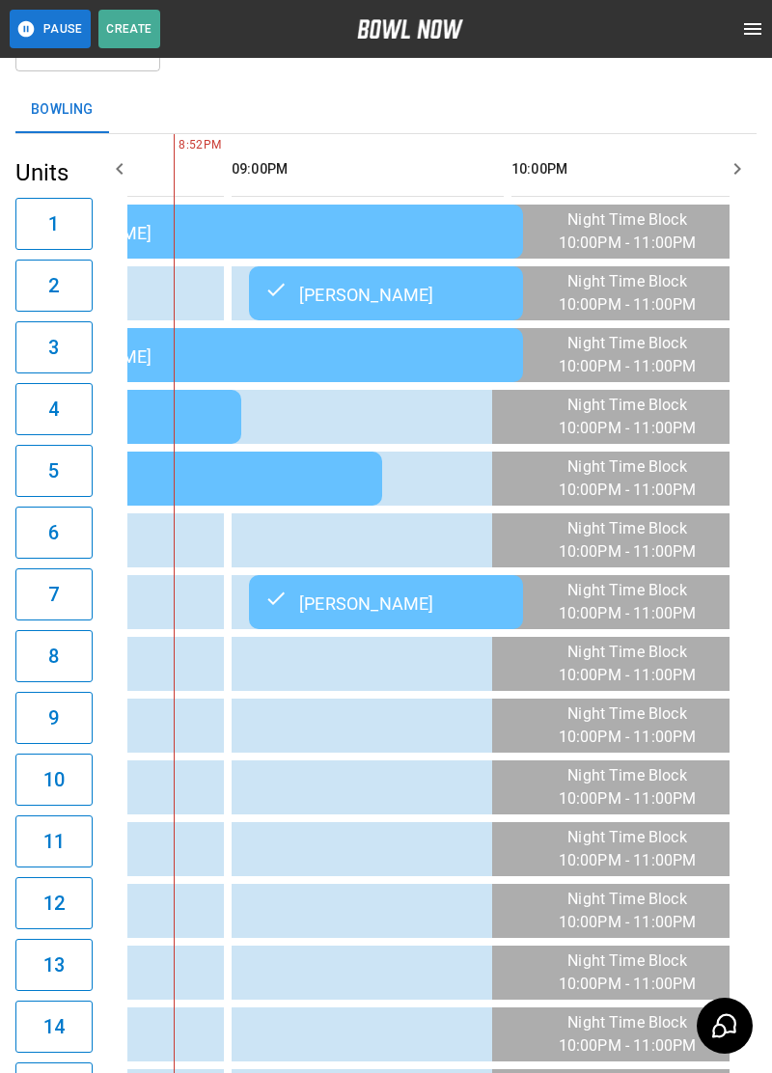
scroll to position [0, 2280]
